Goal: Task Accomplishment & Management: Manage account settings

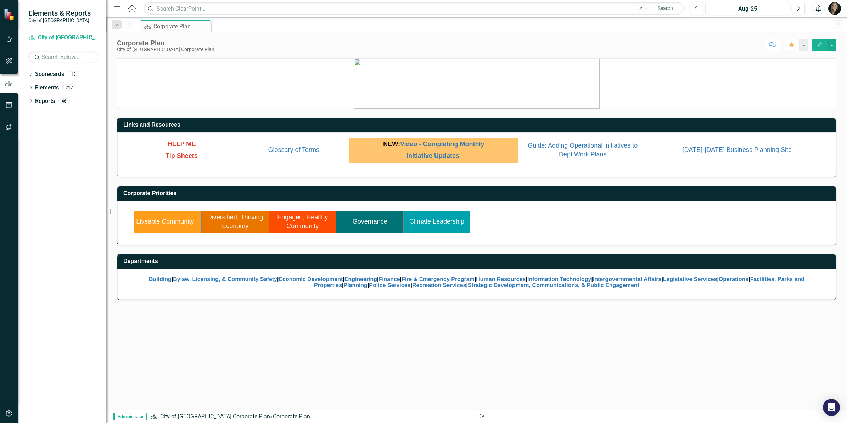
click at [363, 220] on link "Governance" at bounding box center [370, 221] width 35 height 7
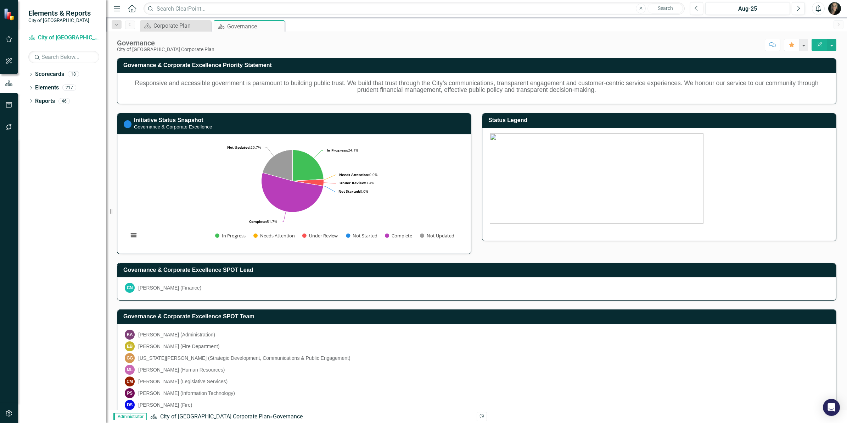
drag, startPoint x: 450, startPoint y: 280, endPoint x: 444, endPoint y: 277, distance: 6.2
click at [448, 278] on div "CN [PERSON_NAME] (Finance)" at bounding box center [476, 288] width 719 height 23
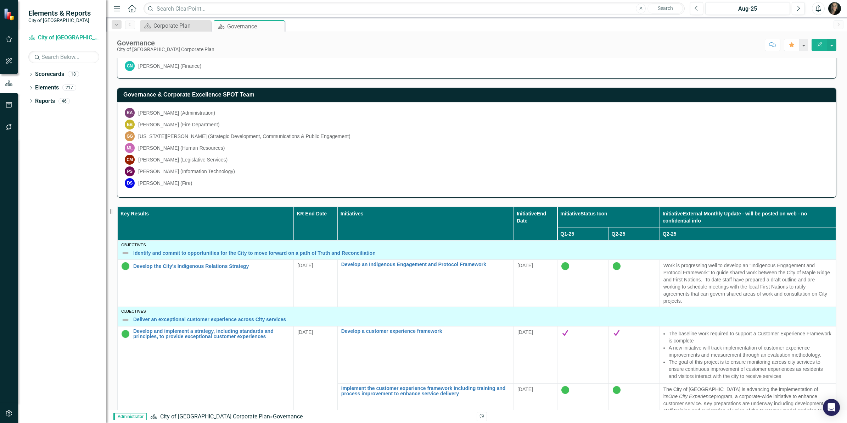
scroll to position [222, 0]
click at [30, 101] on icon "Dropdown" at bounding box center [30, 102] width 5 height 4
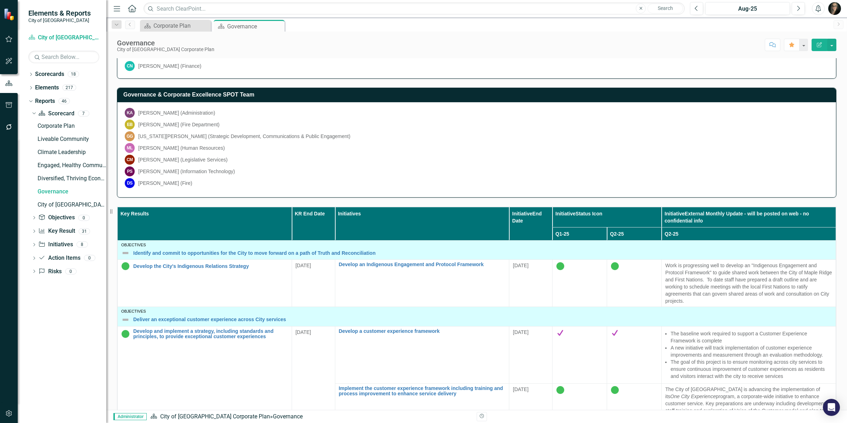
drag, startPoint x: 362, startPoint y: 168, endPoint x: 333, endPoint y: 158, distance: 31.2
click at [362, 168] on div "PS [PERSON_NAME] (Information Technology)" at bounding box center [477, 171] width 704 height 10
click at [32, 246] on icon "Dropdown" at bounding box center [34, 245] width 5 height 4
click at [54, 257] on div "test HR report" at bounding box center [72, 258] width 69 height 6
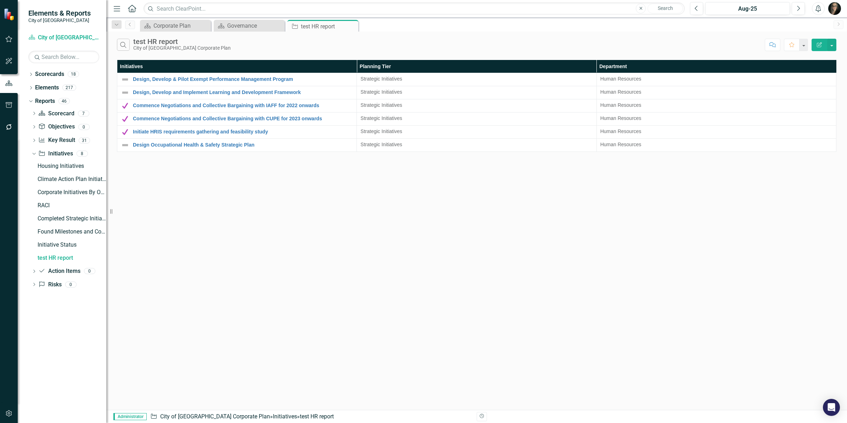
click at [301, 178] on div "Search test HR report City of [GEOGRAPHIC_DATA] Corporate Plan Comment Favorite…" at bounding box center [476, 221] width 741 height 378
click at [836, 50] on button "button" at bounding box center [831, 45] width 9 height 12
click at [826, 57] on link "Edit Report Edit Report" at bounding box center [808, 58] width 56 height 13
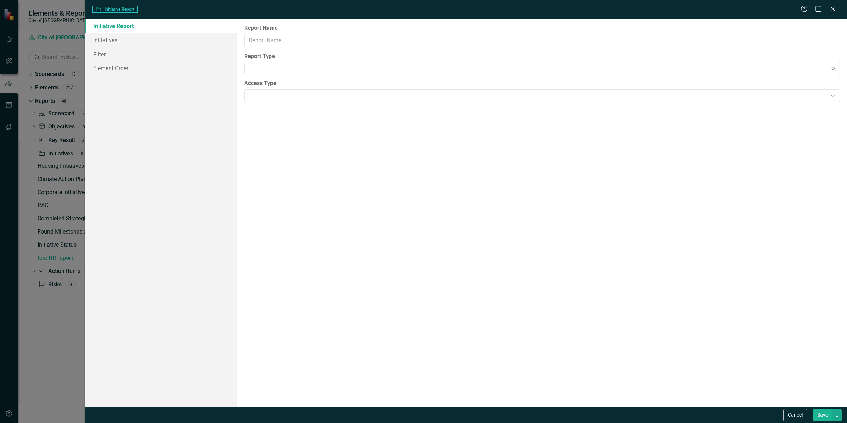
type input "test HR report"
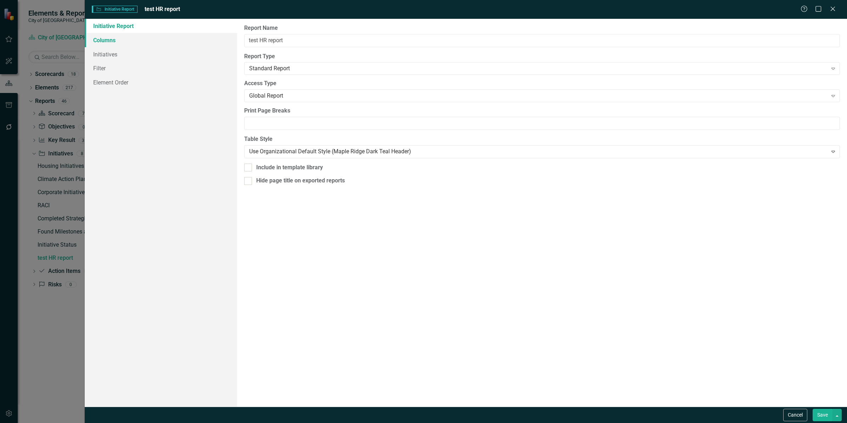
click at [123, 43] on link "Columns" at bounding box center [161, 40] width 152 height 14
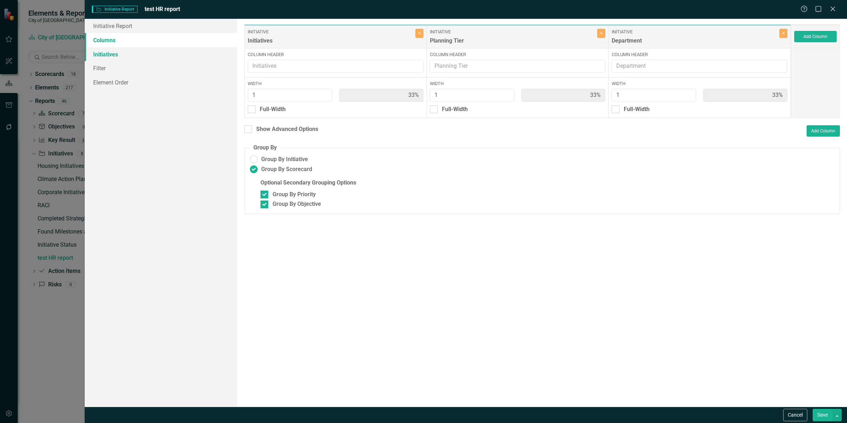
click at [119, 52] on link "Initiatives" at bounding box center [161, 54] width 152 height 14
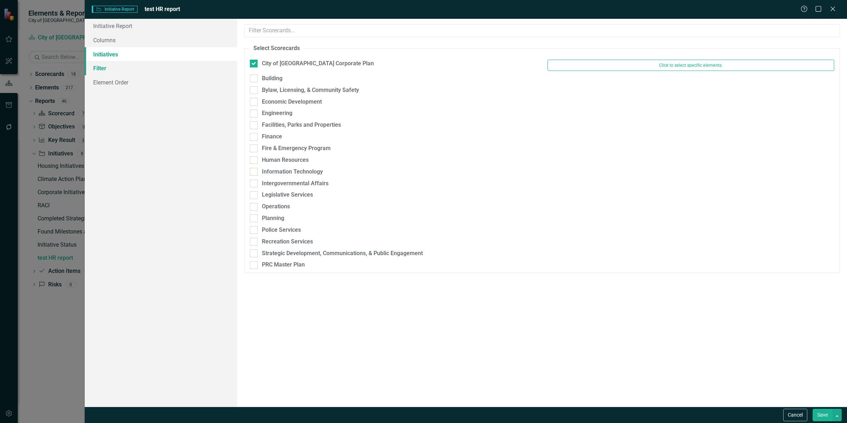
click at [114, 62] on link "Filter" at bounding box center [161, 68] width 152 height 14
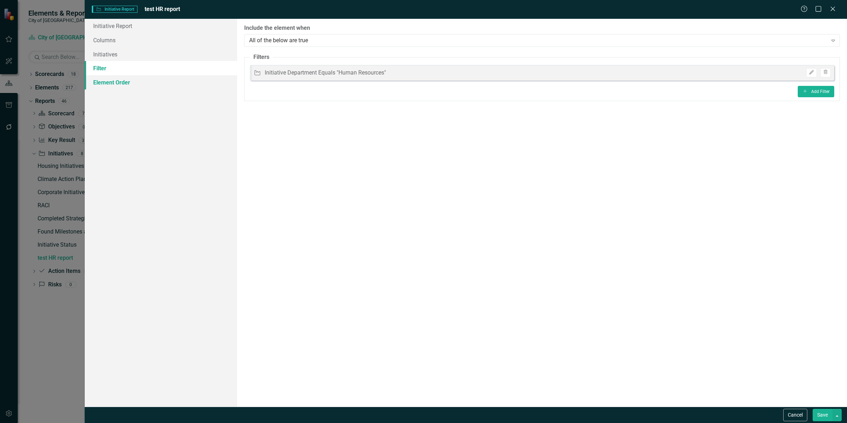
click at [123, 83] on link "Element Order" at bounding box center [161, 82] width 152 height 14
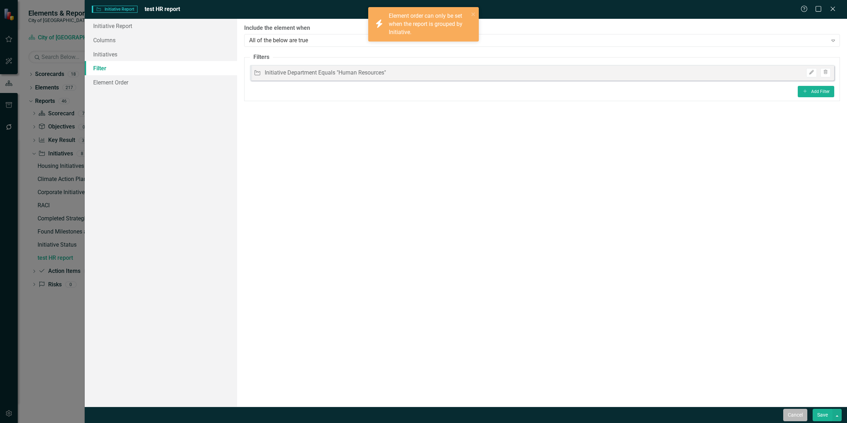
click at [789, 413] on button "Cancel" at bounding box center [795, 414] width 24 height 12
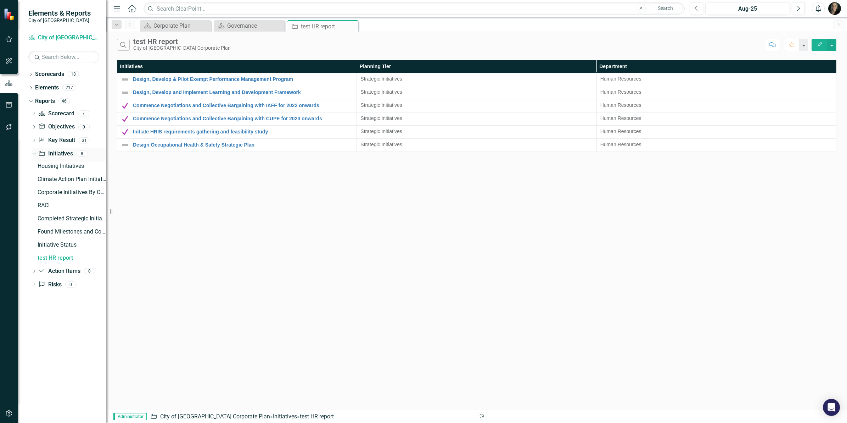
click at [62, 154] on link "Initiative Initiatives" at bounding box center [55, 154] width 34 height 8
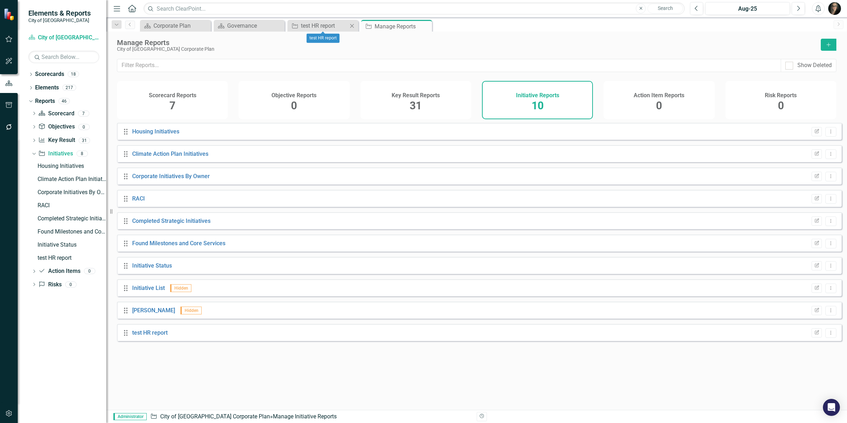
click at [352, 25] on icon "Close" at bounding box center [351, 26] width 7 height 6
click at [827, 337] on button "Dropdown Menu" at bounding box center [831, 333] width 11 height 10
click at [818, 387] on link "Trash Delete Report" at bounding box center [801, 389] width 58 height 13
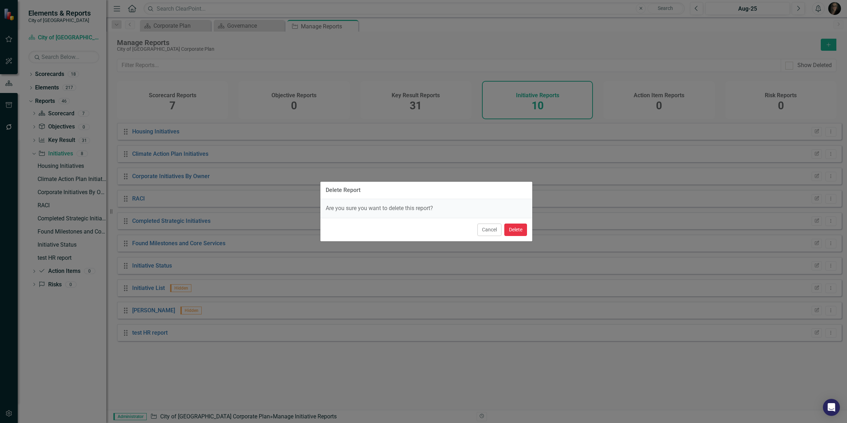
click at [514, 231] on button "Delete" at bounding box center [515, 229] width 23 height 12
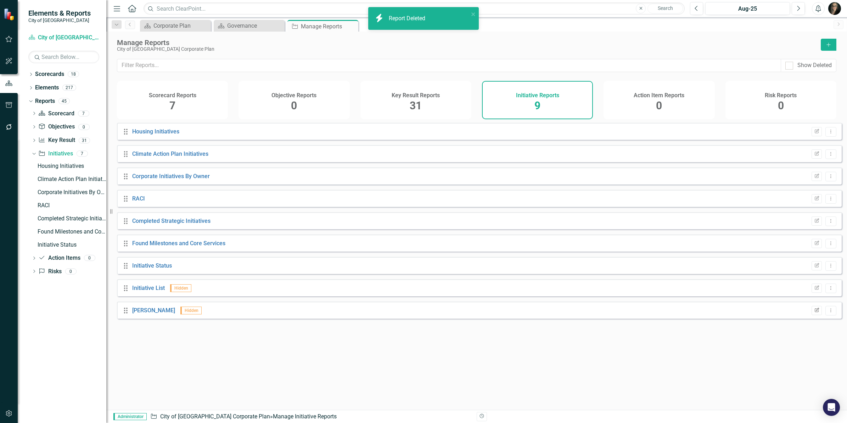
click at [812, 315] on button "Edit Report" at bounding box center [817, 310] width 10 height 9
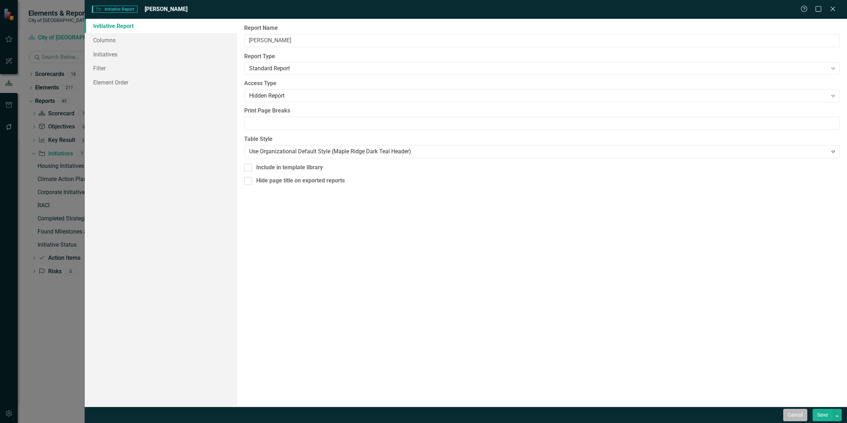
click at [796, 411] on button "Cancel" at bounding box center [795, 414] width 24 height 12
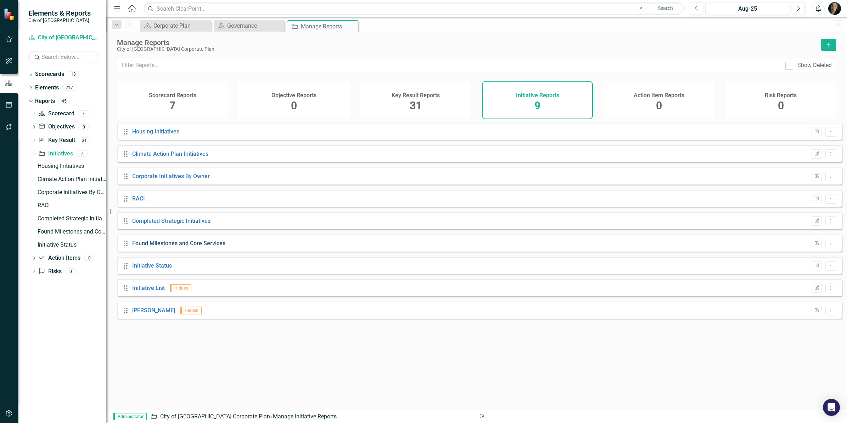
click at [202, 246] on link "Found Milestones and Core Services" at bounding box center [178, 243] width 93 height 7
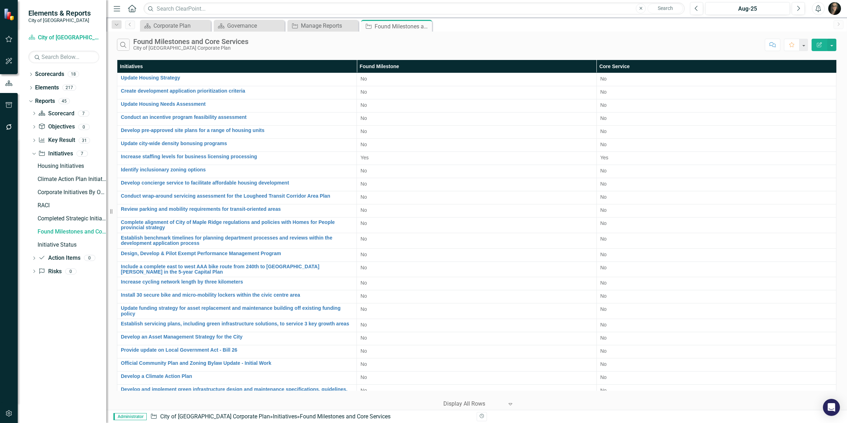
click at [825, 48] on button "Edit Report" at bounding box center [820, 45] width 16 height 12
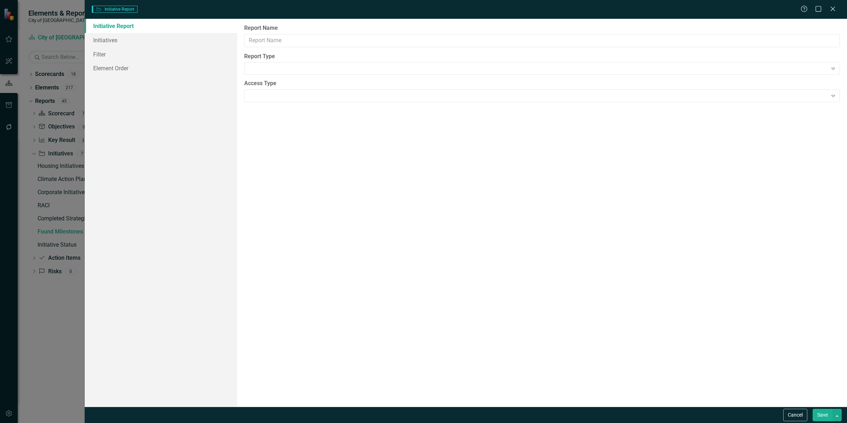
type input "Found Milestones and Core Services"
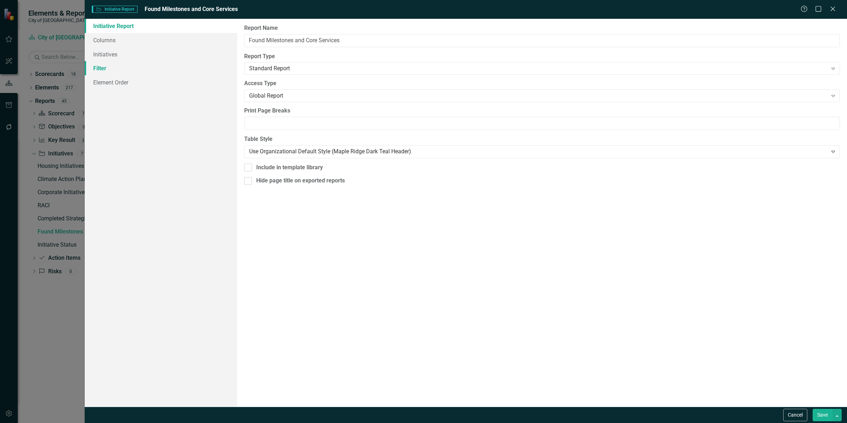
click at [113, 67] on link "Filter" at bounding box center [161, 68] width 152 height 14
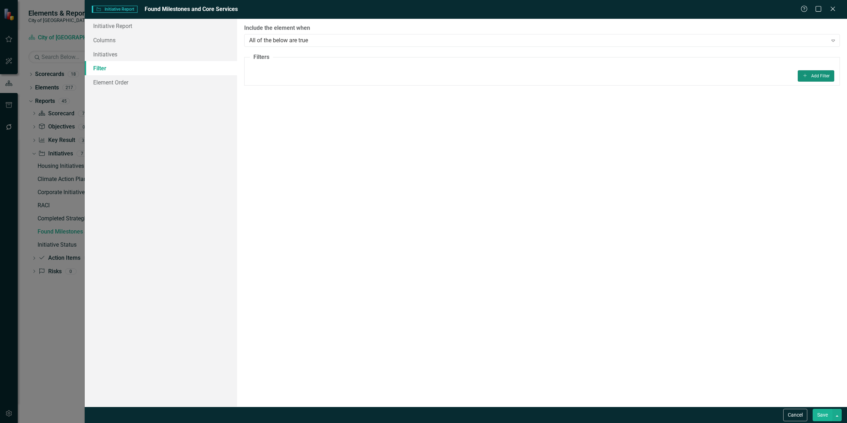
click at [810, 74] on button "Add Add Filter" at bounding box center [816, 75] width 37 height 11
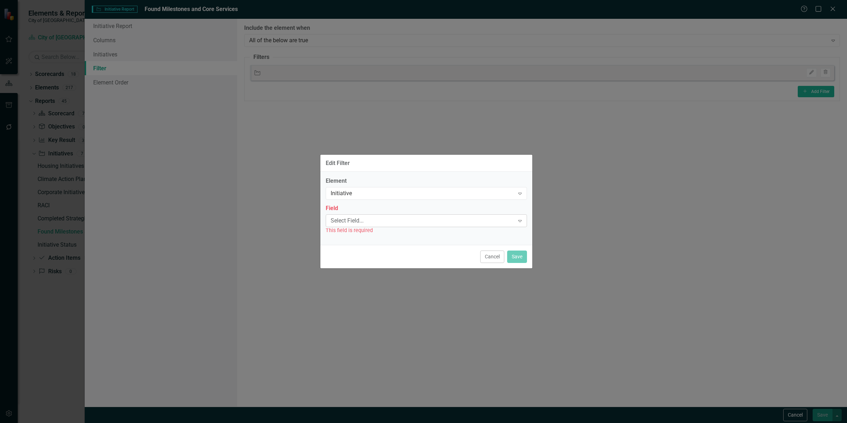
click at [379, 220] on div "Select Field..." at bounding box center [423, 220] width 184 height 8
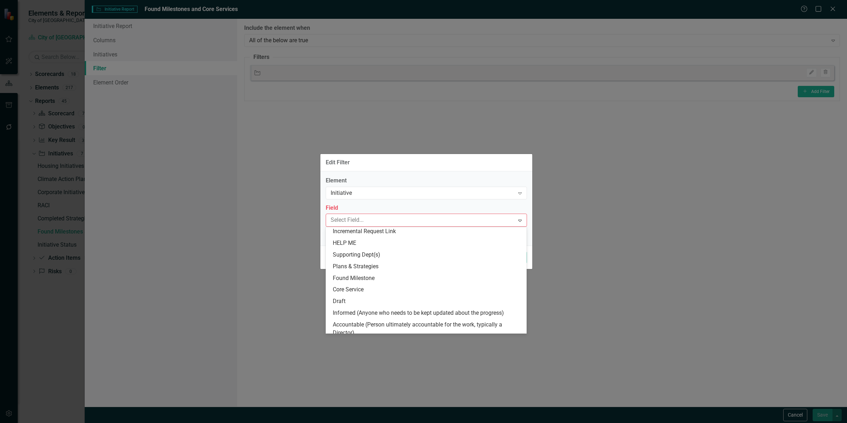
scroll to position [266, 0]
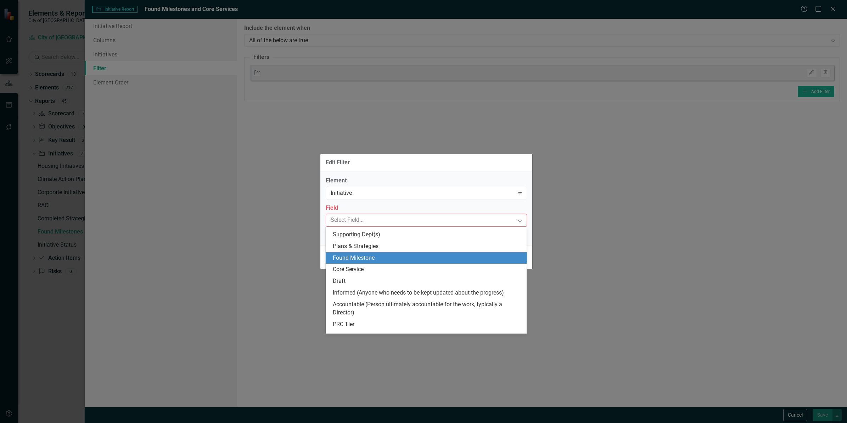
click at [369, 260] on div "Found Milestone" at bounding box center [428, 258] width 190 height 8
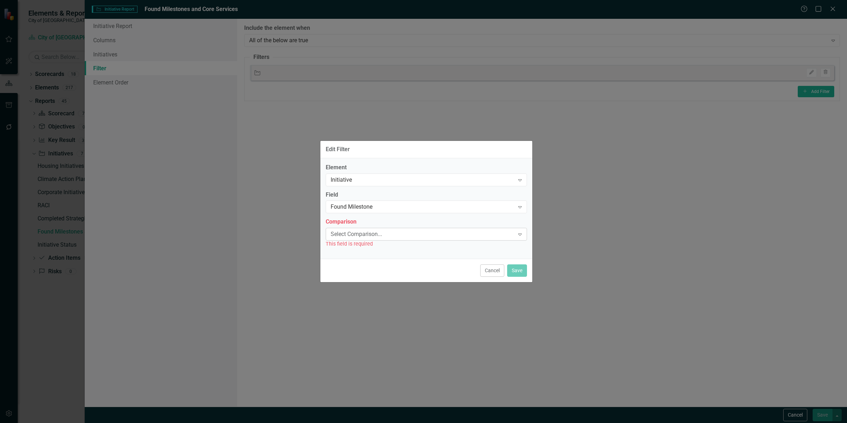
click at [372, 231] on div "Select Comparison..." at bounding box center [423, 234] width 184 height 8
click at [370, 247] on div "Is True" at bounding box center [428, 246] width 190 height 8
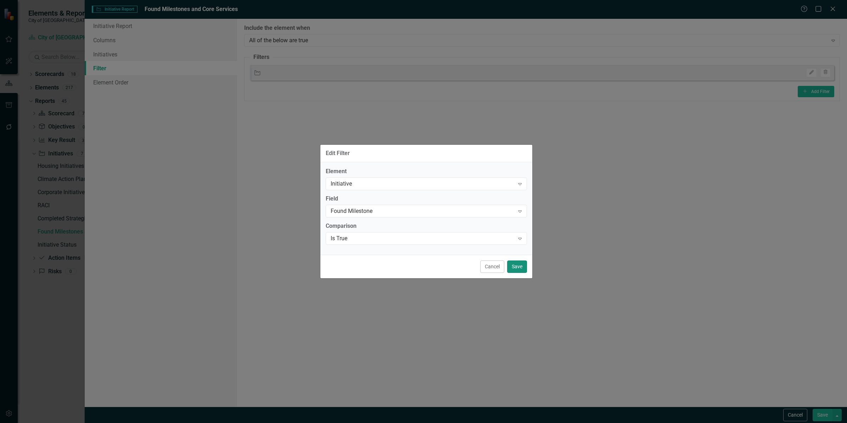
click at [523, 270] on button "Save" at bounding box center [517, 266] width 20 height 12
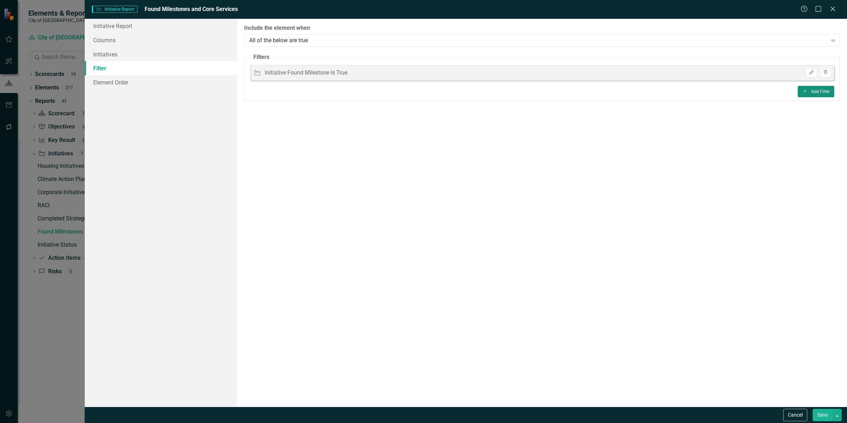
click at [807, 94] on button "Add Add Filter" at bounding box center [816, 91] width 37 height 11
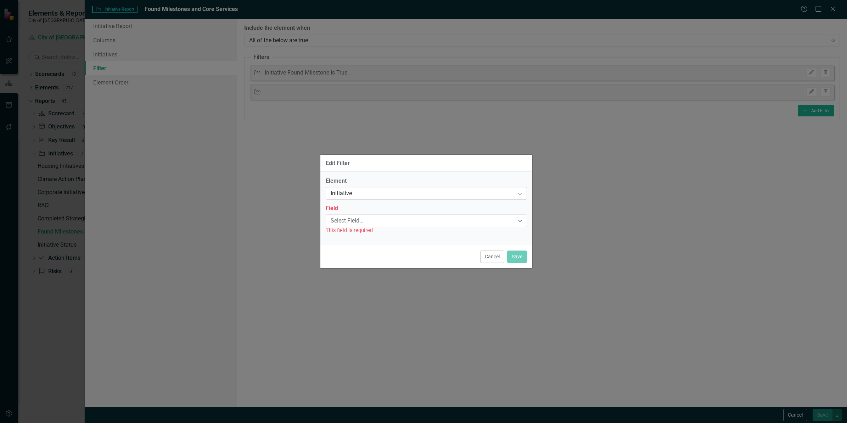
click at [373, 192] on div "Initiative" at bounding box center [423, 193] width 184 height 8
click at [383, 224] on div "Select Field..." at bounding box center [423, 220] width 184 height 8
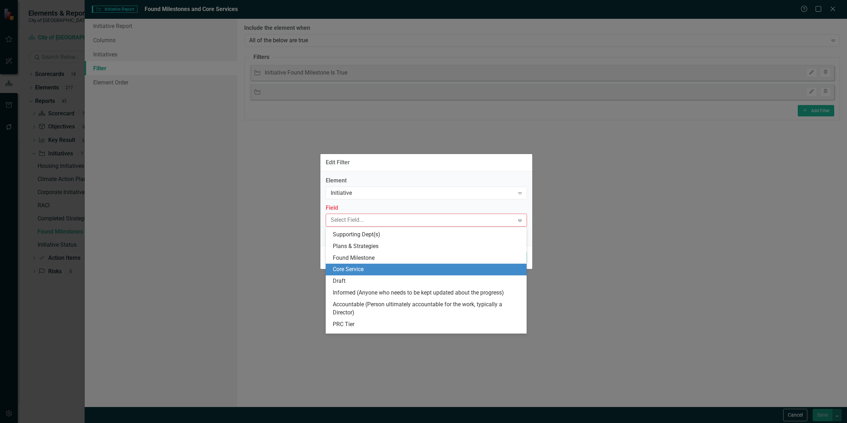
click at [376, 274] on div "Core Service" at bounding box center [426, 269] width 201 height 12
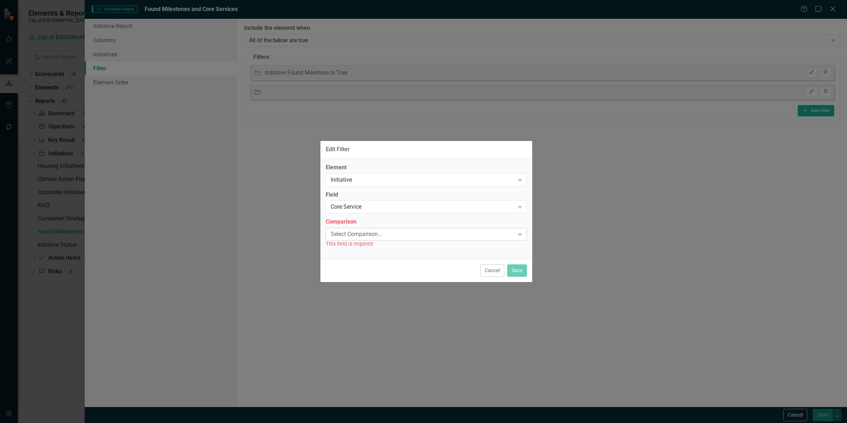
click at [368, 239] on div "Select Comparison... Expand" at bounding box center [426, 234] width 201 height 13
click at [366, 244] on div "Is True" at bounding box center [428, 246] width 190 height 8
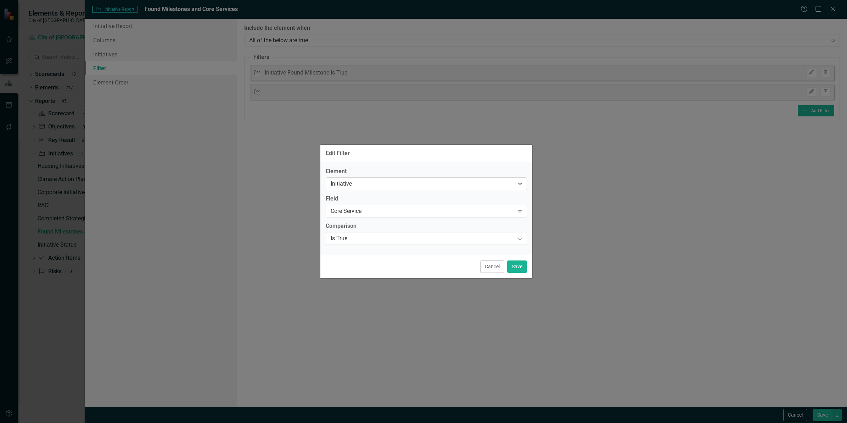
click at [417, 187] on div "Initiative" at bounding box center [423, 184] width 184 height 8
click at [512, 269] on button "Save" at bounding box center [517, 266] width 20 height 12
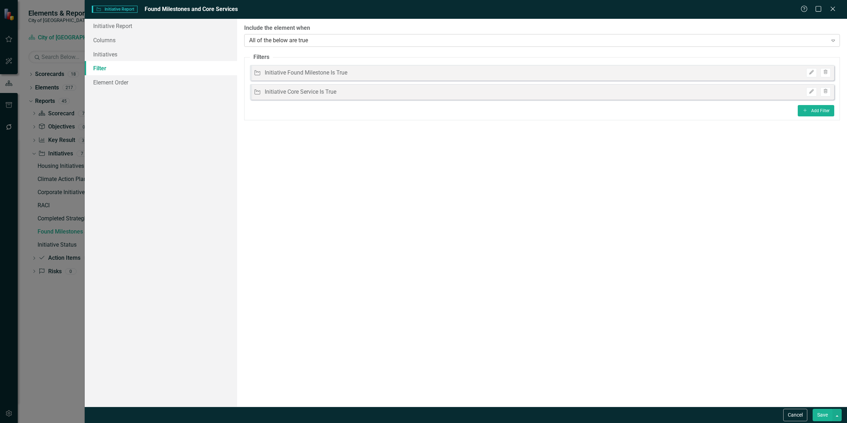
click at [313, 41] on div "All of the below are true" at bounding box center [538, 40] width 578 height 8
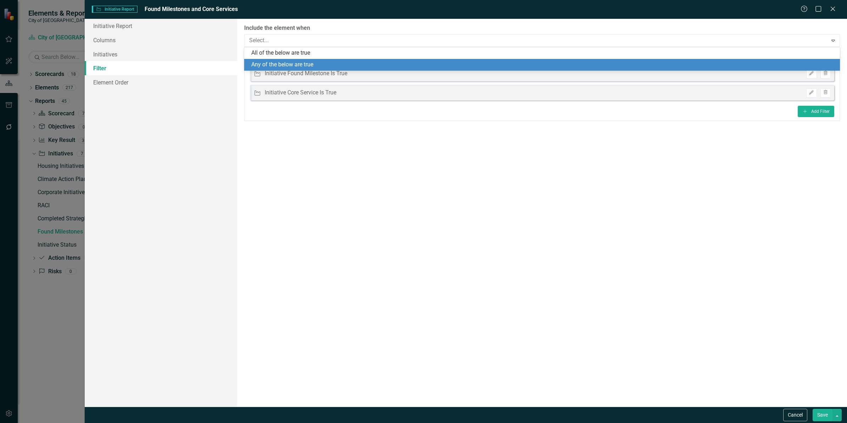
click at [299, 64] on div "Any of the below are true" at bounding box center [543, 65] width 585 height 8
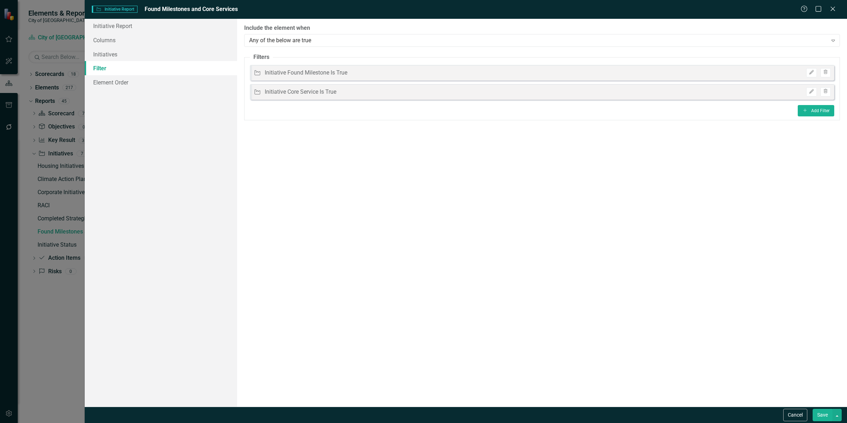
click at [821, 413] on button "Save" at bounding box center [823, 414] width 20 height 12
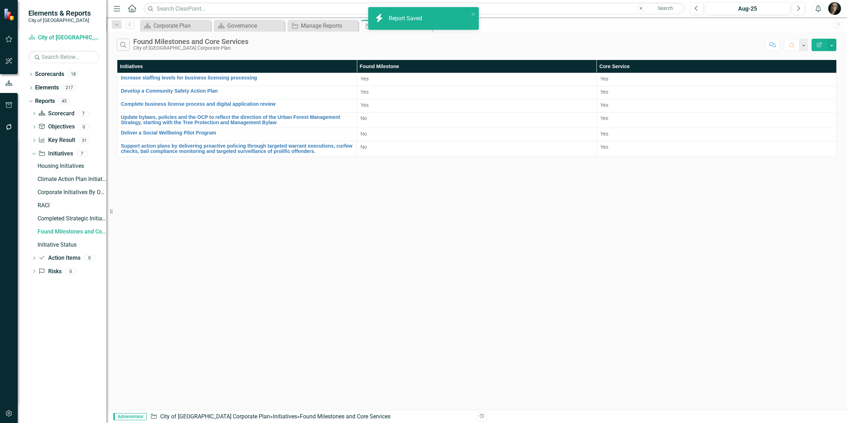
click at [407, 202] on div "Search Found Milestones and Core Services City of [GEOGRAPHIC_DATA] Corporate P…" at bounding box center [476, 221] width 741 height 378
drag, startPoint x: 262, startPoint y: 181, endPoint x: 262, endPoint y: 171, distance: 9.9
click at [261, 181] on div "Search Found Milestones and Core Services City of [GEOGRAPHIC_DATA] Corporate P…" at bounding box center [476, 221] width 741 height 378
click at [338, 51] on div "Search Found Milestones and Core Services City of [GEOGRAPHIC_DATA] Corporate P…" at bounding box center [439, 45] width 645 height 12
click at [425, 25] on icon "Close" at bounding box center [425, 26] width 7 height 6
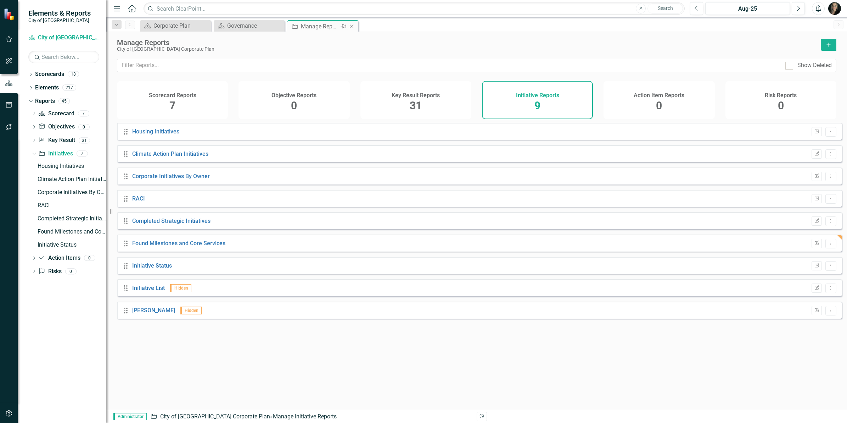
click at [353, 26] on icon "Close" at bounding box center [351, 26] width 7 height 6
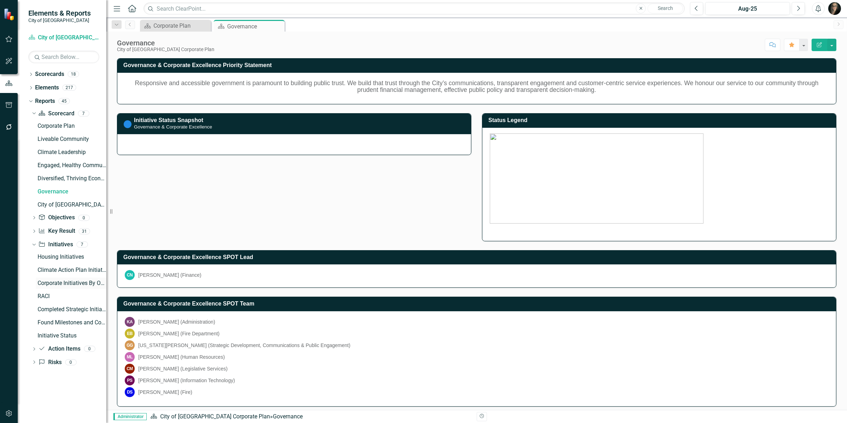
click at [80, 281] on div "Corporate Initiatives By Owner" at bounding box center [72, 283] width 69 height 6
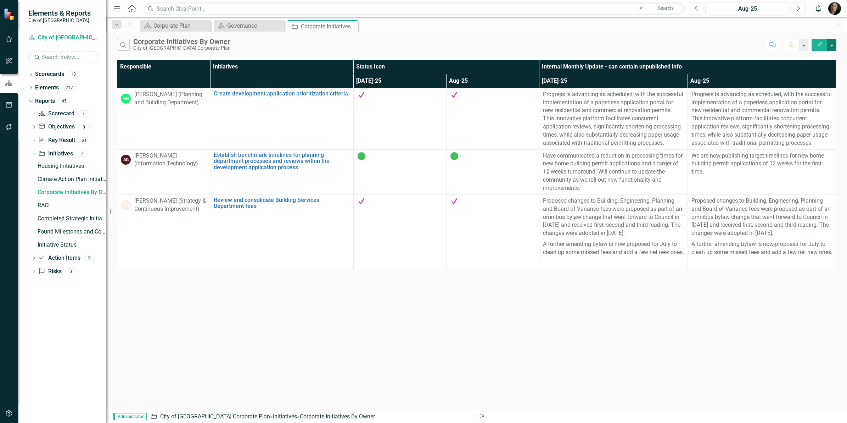
click at [835, 42] on button "button" at bounding box center [831, 45] width 9 height 12
click at [816, 56] on link "Edit Report Edit Report" at bounding box center [808, 58] width 56 height 13
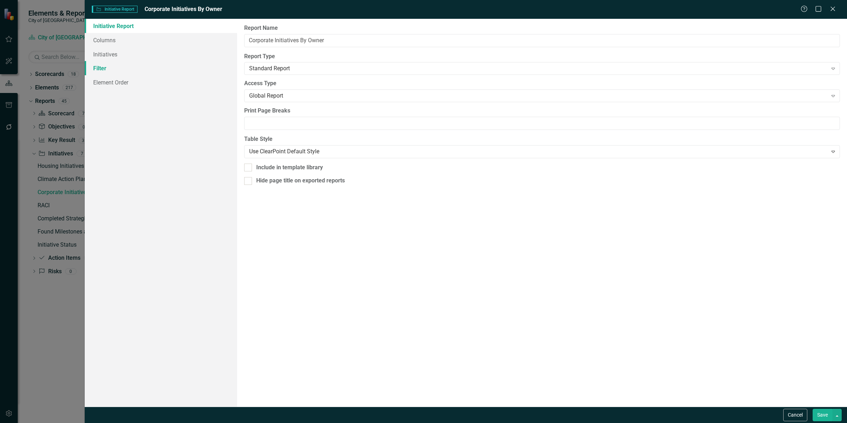
click at [129, 71] on link "Filter" at bounding box center [161, 68] width 152 height 14
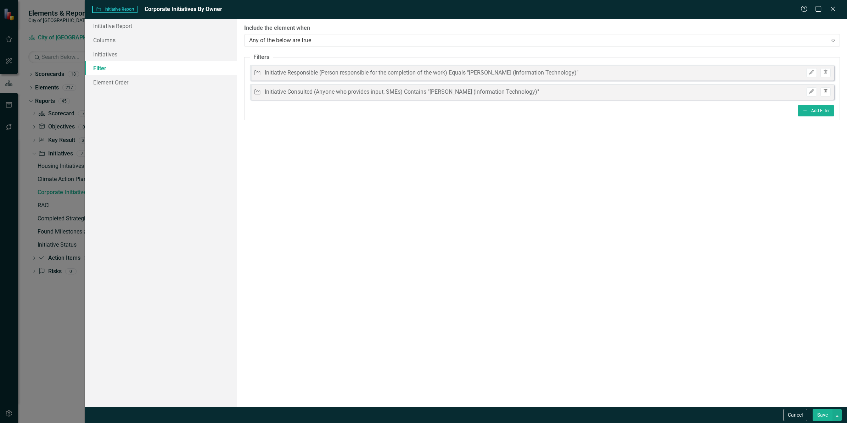
click at [825, 91] on icon "button" at bounding box center [826, 91] width 4 height 4
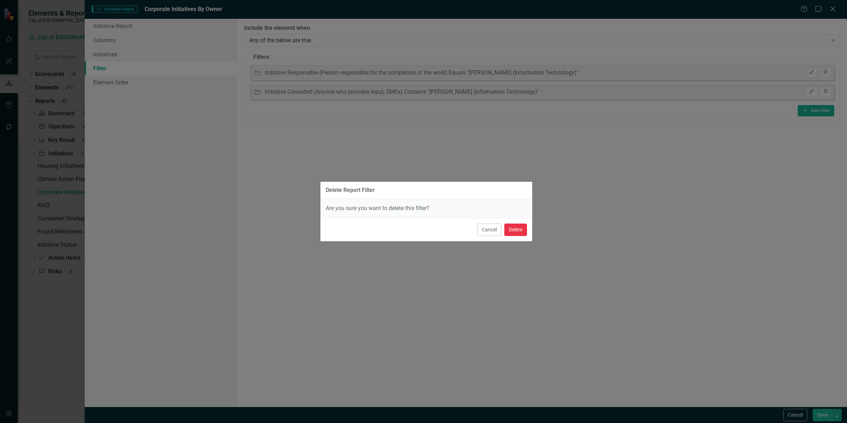
click at [513, 232] on button "Delete" at bounding box center [515, 229] width 23 height 12
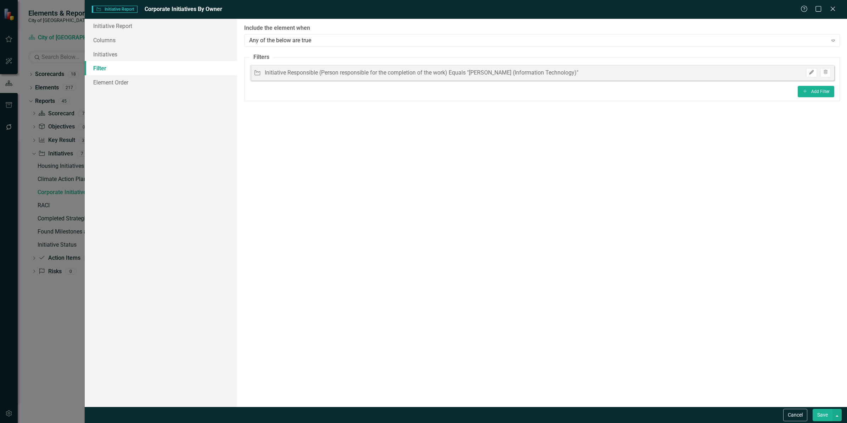
click at [810, 72] on icon "Edit" at bounding box center [811, 72] width 5 height 4
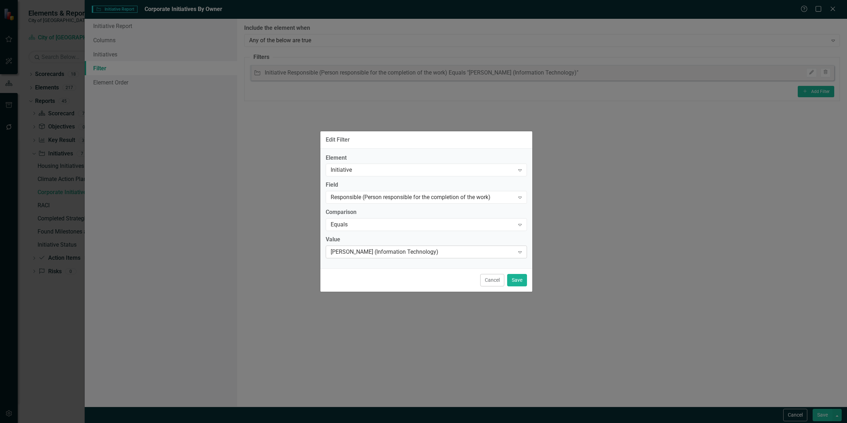
click at [367, 248] on div "[PERSON_NAME] (Information Technology)" at bounding box center [423, 252] width 184 height 8
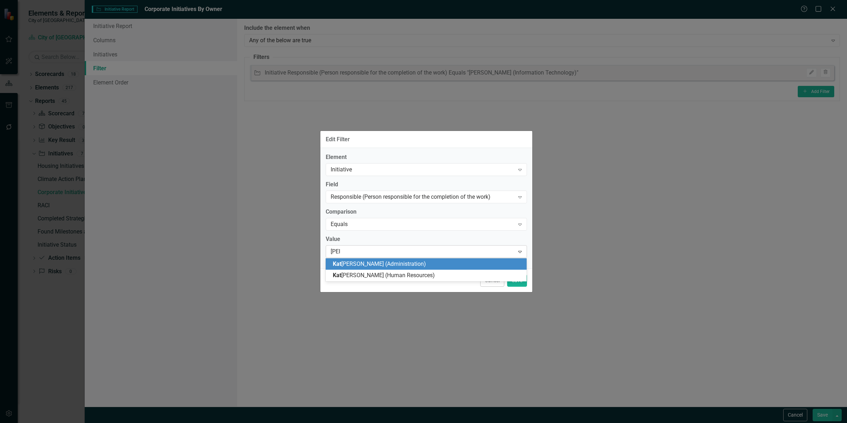
type input "kater"
click at [360, 263] on span "Kater [PERSON_NAME] (Administration)" at bounding box center [382, 263] width 99 height 7
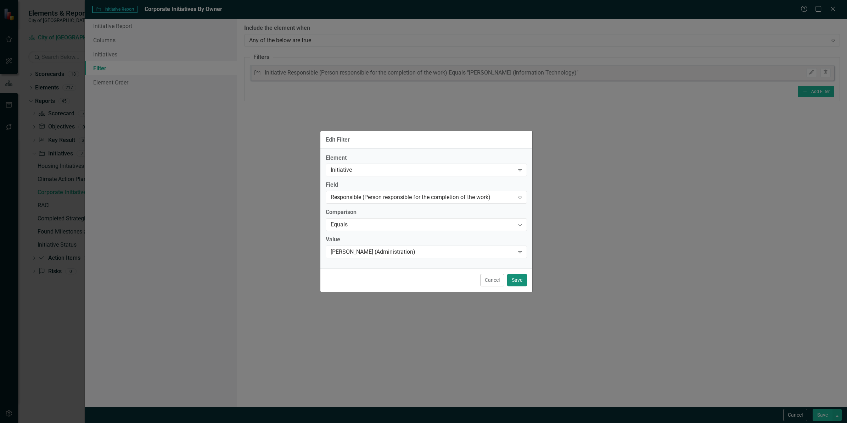
click at [513, 278] on button "Save" at bounding box center [517, 280] width 20 height 12
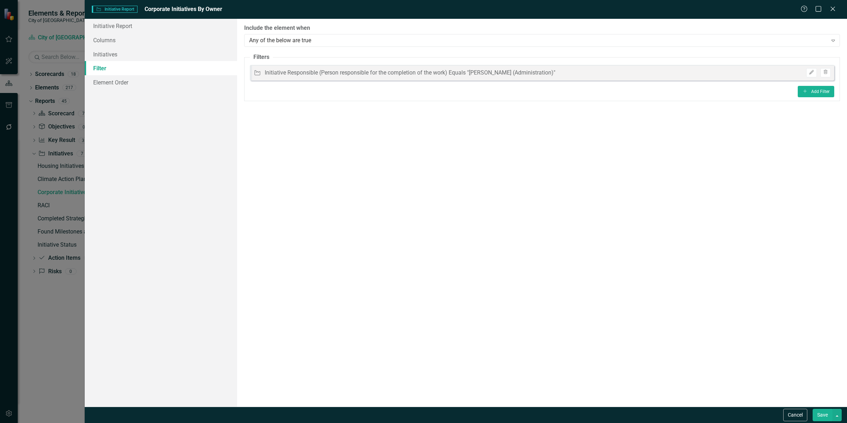
click at [820, 414] on button "Save" at bounding box center [823, 414] width 20 height 12
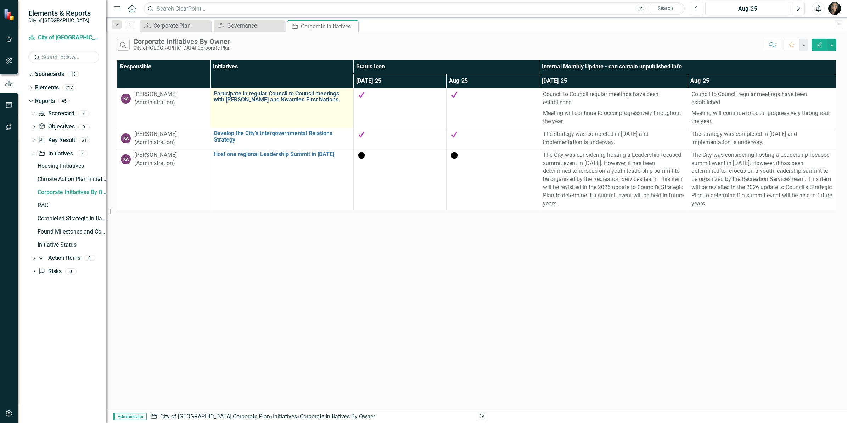
click at [244, 98] on link "Participate in regular Council to Council meetings with [PERSON_NAME] and Kwant…" at bounding box center [282, 96] width 136 height 12
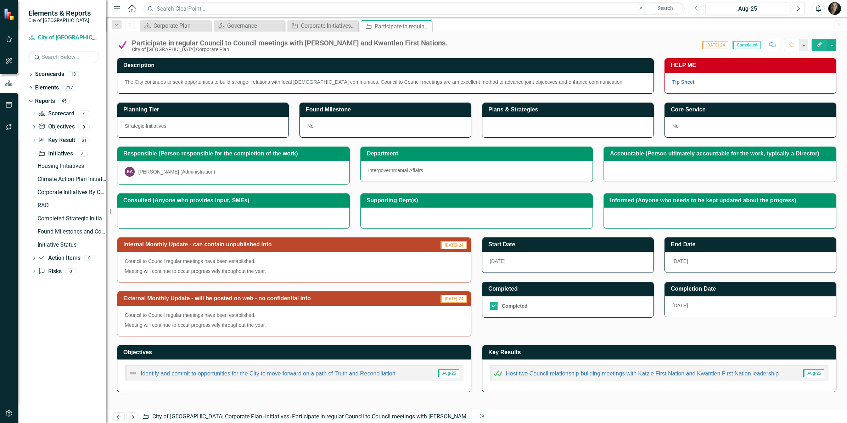
click at [196, 203] on h3 "Consulted (Anyone who provides input, SMEs)" at bounding box center [234, 200] width 223 height 6
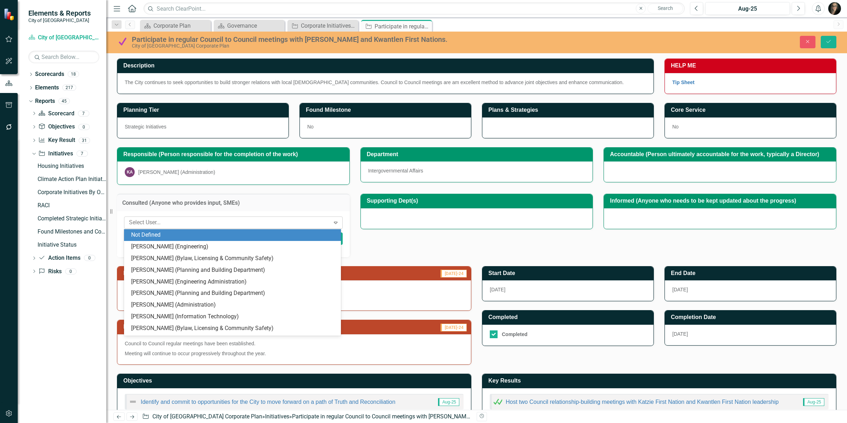
click at [196, 223] on div at bounding box center [228, 223] width 204 height 10
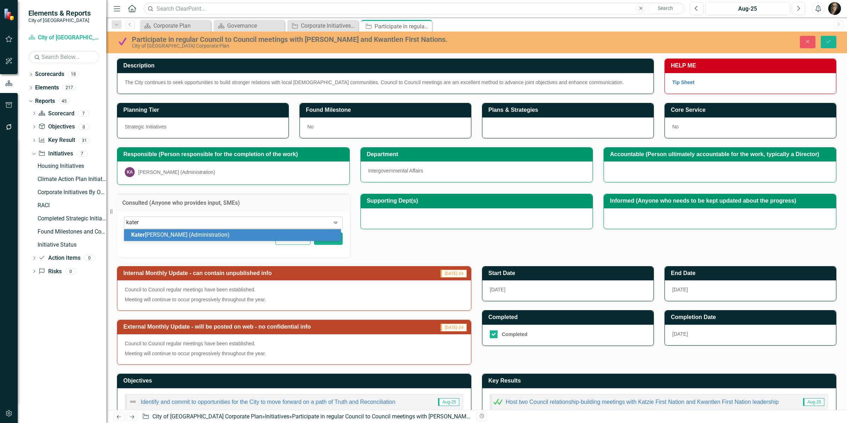
type input "[PERSON_NAME]"
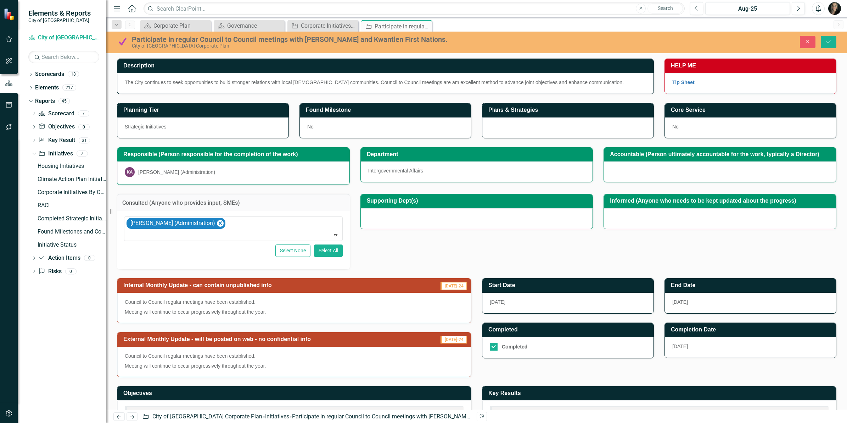
click at [196, 169] on div "[PERSON_NAME] (Administration)" at bounding box center [176, 171] width 77 height 7
click at [803, 43] on button "Close" at bounding box center [808, 42] width 16 height 12
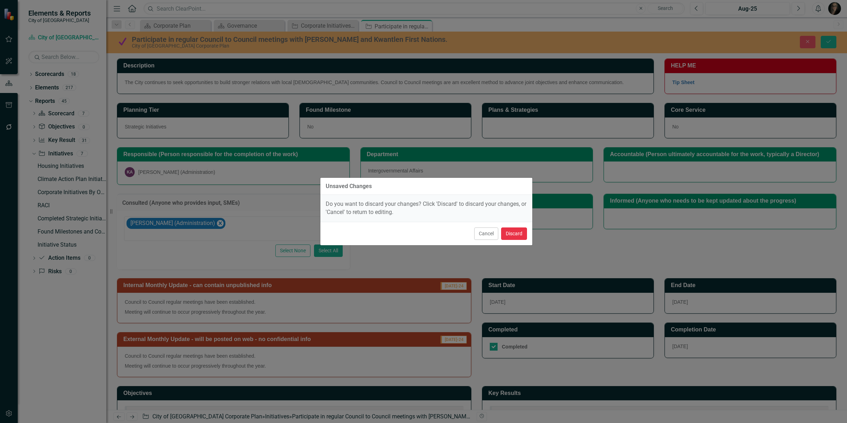
drag, startPoint x: 511, startPoint y: 236, endPoint x: 478, endPoint y: 163, distance: 80.7
click at [511, 236] on button "Discard" at bounding box center [514, 233] width 26 height 12
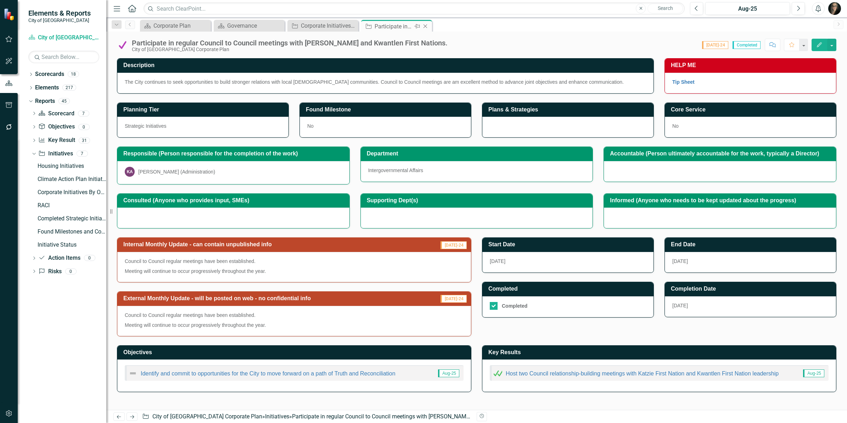
click at [425, 27] on icon "Close" at bounding box center [425, 26] width 7 height 6
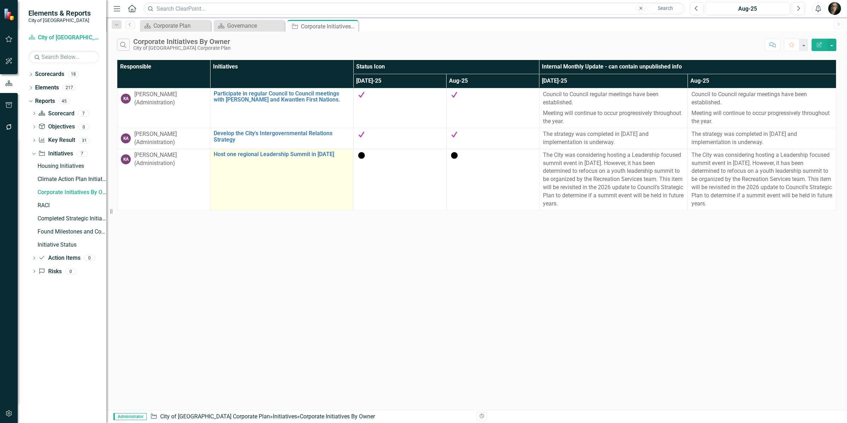
click at [258, 207] on td "Host one regional Leadership Summit in [DATE] Link Map View Link Map Edit Edit …" at bounding box center [282, 179] width 144 height 61
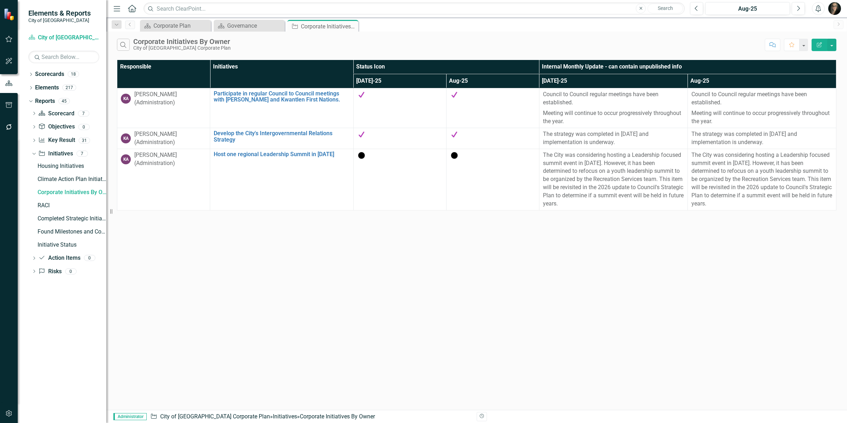
click at [471, 235] on div "Search Corporate Initiatives By Owner City of Maple Ridge Corporate Plan Commen…" at bounding box center [476, 221] width 741 height 378
click at [832, 46] on button "button" at bounding box center [831, 45] width 9 height 12
click at [815, 54] on link "Edit Report Edit Report" at bounding box center [808, 58] width 56 height 13
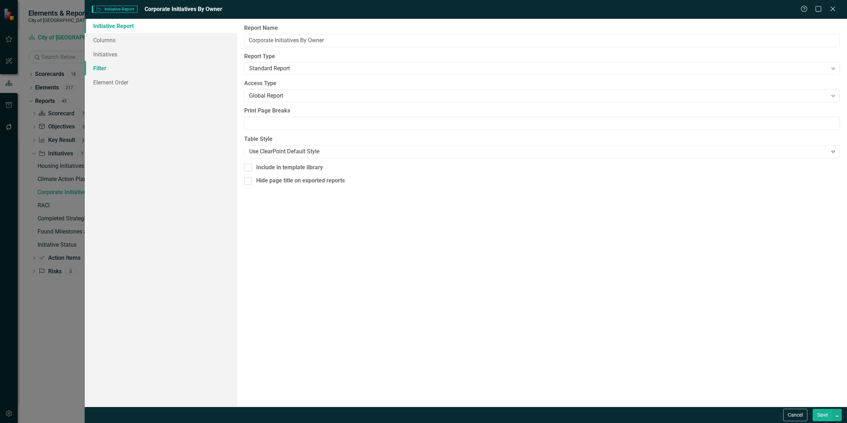
click at [123, 67] on link "Filter" at bounding box center [161, 68] width 152 height 14
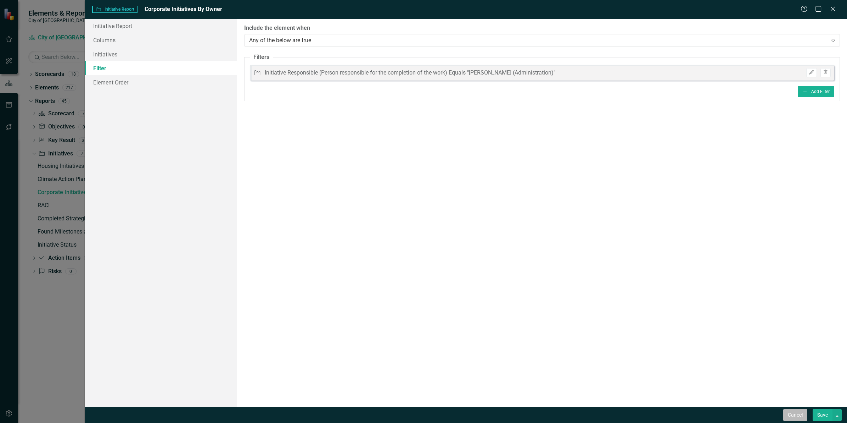
click at [793, 413] on button "Cancel" at bounding box center [795, 414] width 24 height 12
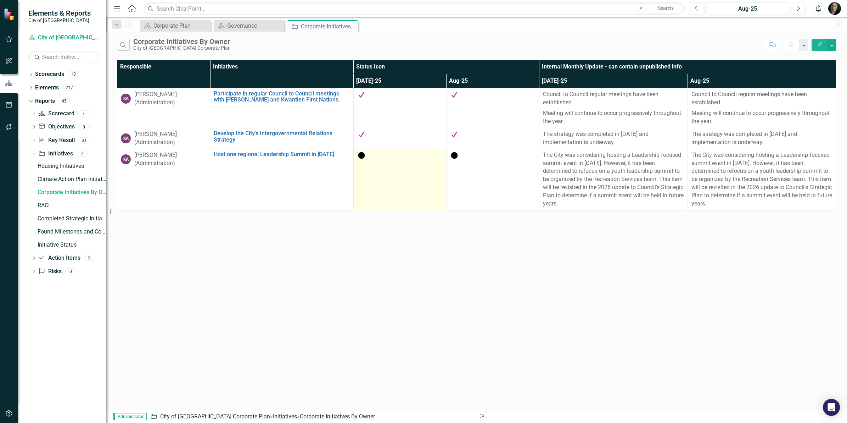
click at [417, 201] on td at bounding box center [399, 179] width 93 height 61
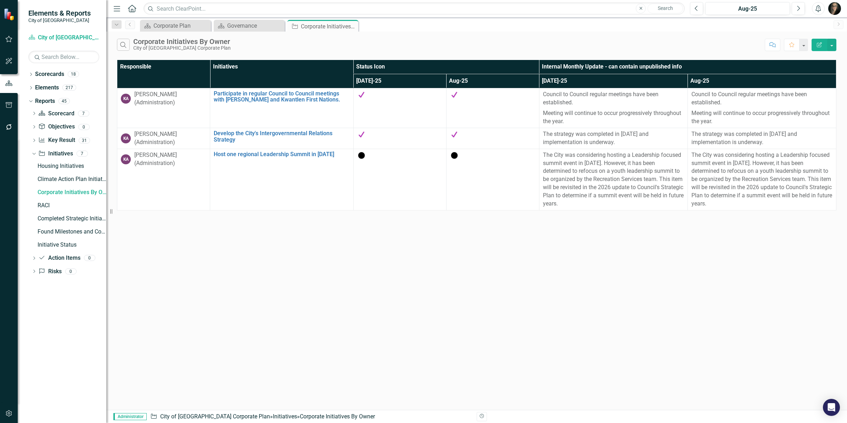
click at [335, 44] on div "Search Corporate Initiatives By Owner City of [GEOGRAPHIC_DATA] Corporate Plan" at bounding box center [439, 45] width 645 height 12
click at [352, 27] on icon "Close" at bounding box center [351, 26] width 7 height 6
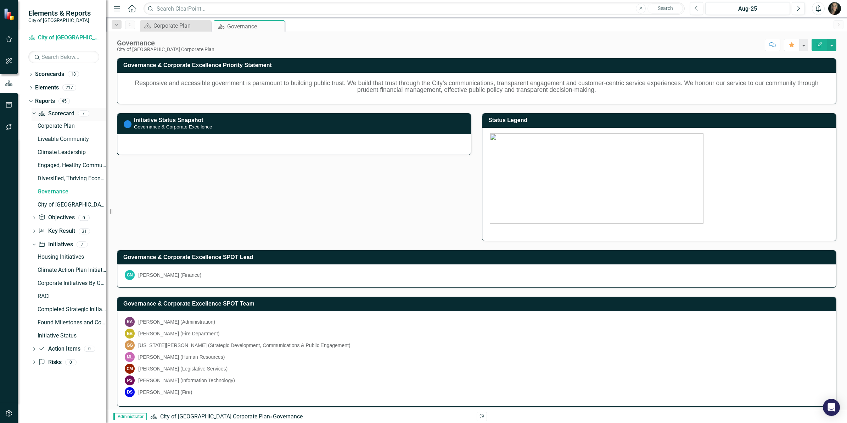
click at [35, 114] on icon "Dropdown" at bounding box center [33, 113] width 4 height 5
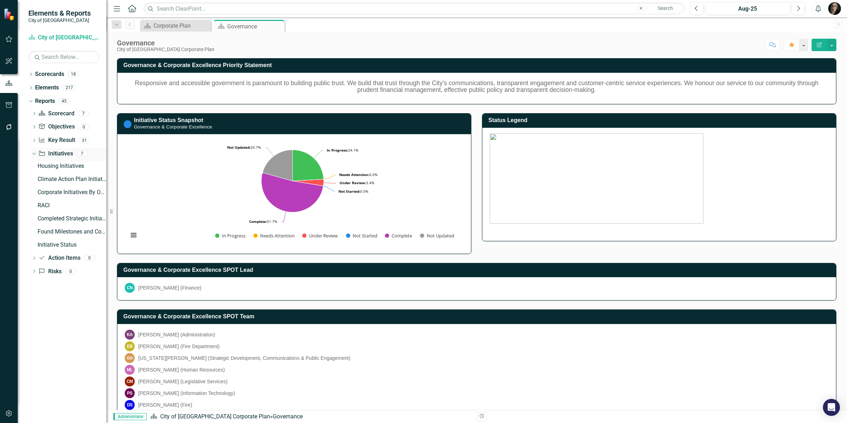
click at [34, 155] on icon "Dropdown" at bounding box center [33, 153] width 4 height 5
click at [35, 141] on icon "Dropdown" at bounding box center [34, 141] width 5 height 4
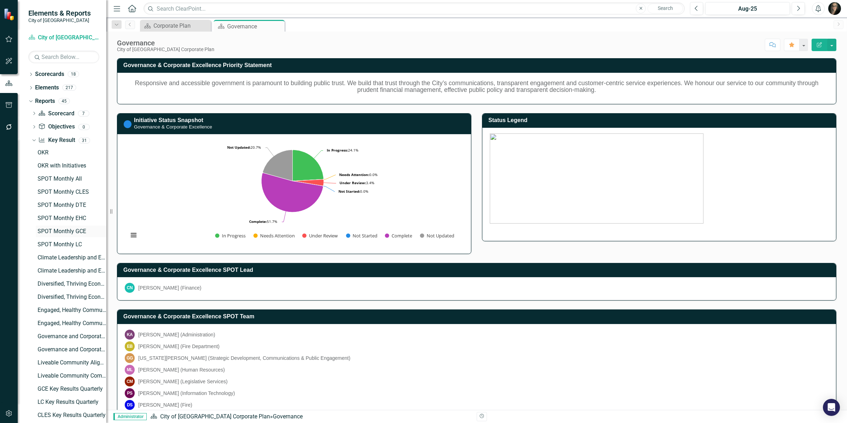
click at [68, 229] on div "SPOT Monthly GCE" at bounding box center [72, 231] width 69 height 6
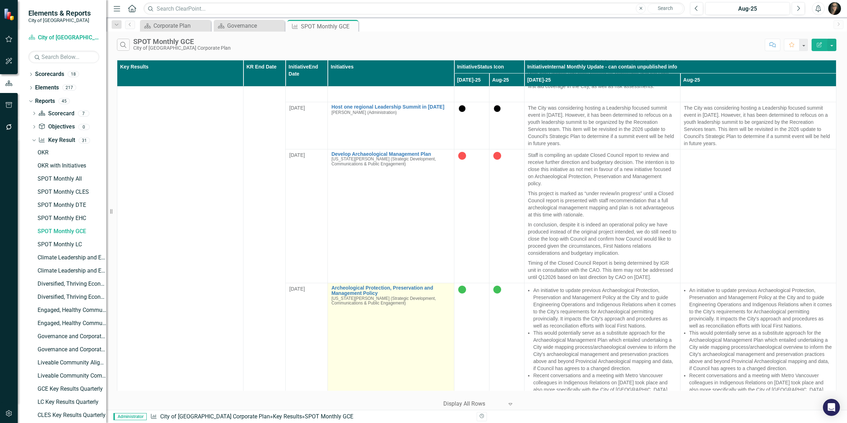
scroll to position [1679, 0]
